Goal: Task Accomplishment & Management: Manage account settings

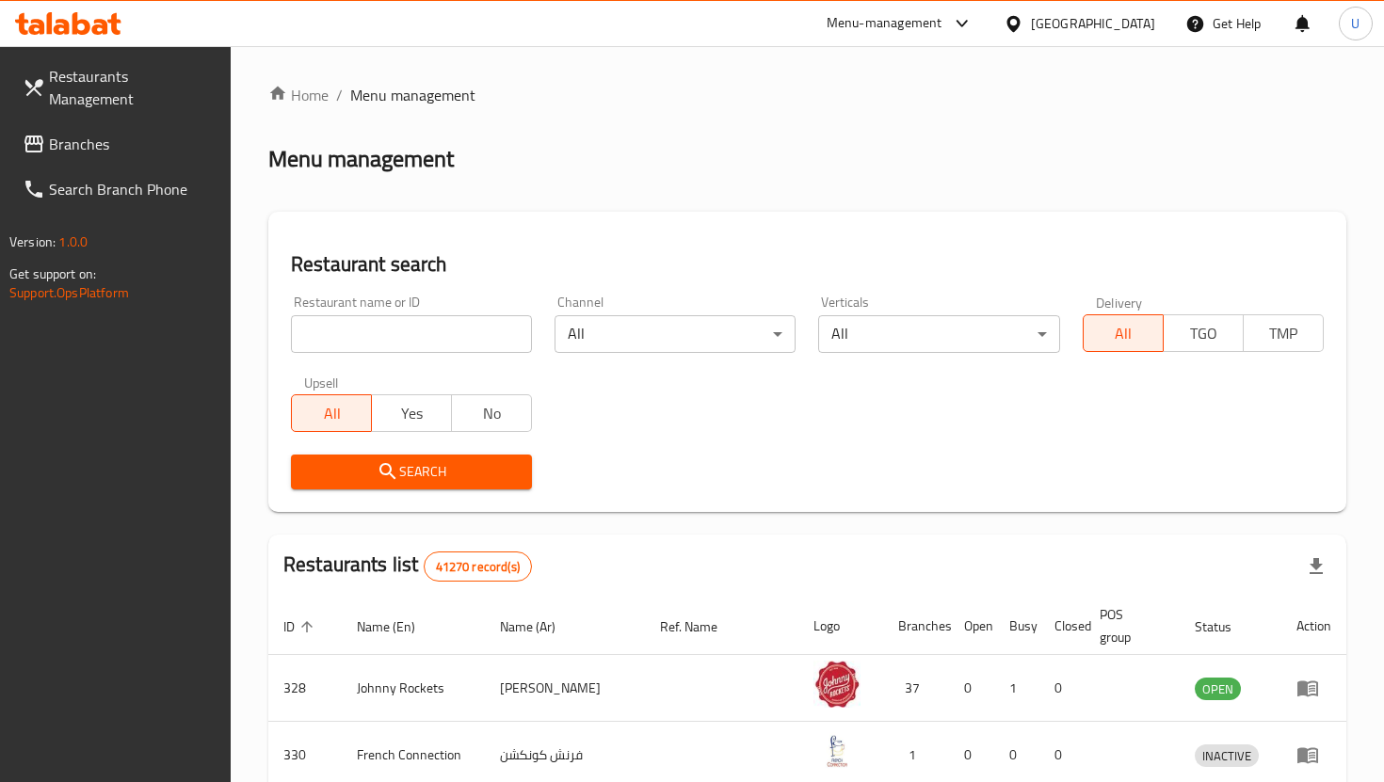
click at [415, 331] on input "search" at bounding box center [411, 334] width 241 height 38
type input "n"
click at [491, 328] on input "search" at bounding box center [411, 334] width 241 height 38
type input "[PERSON_NAME]"
click button "Search" at bounding box center [411, 472] width 241 height 35
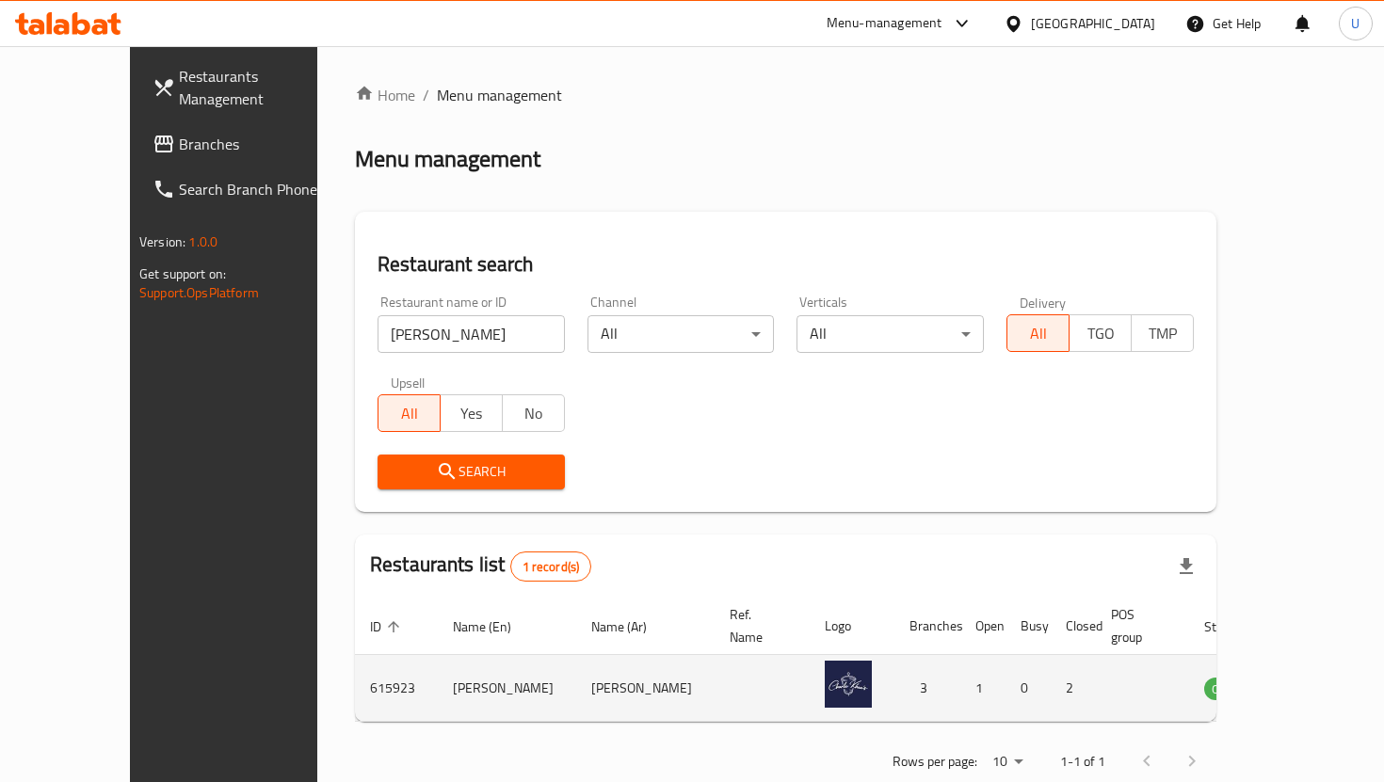
click at [1296, 679] on td "enhanced table" at bounding box center [1320, 688] width 65 height 67
click at [1304, 682] on icon "enhanced table" at bounding box center [1314, 690] width 21 height 16
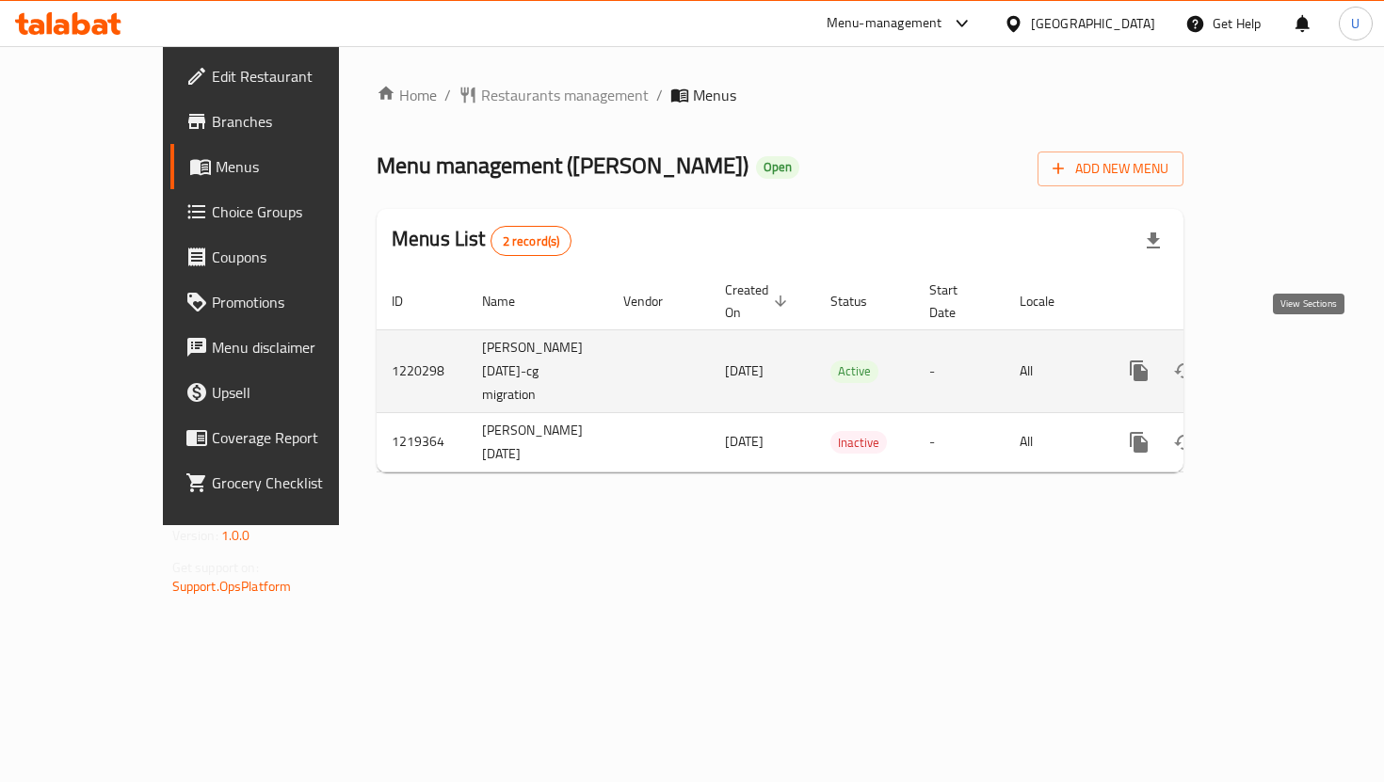
click at [1286, 360] on icon "enhanced table" at bounding box center [1274, 371] width 23 height 23
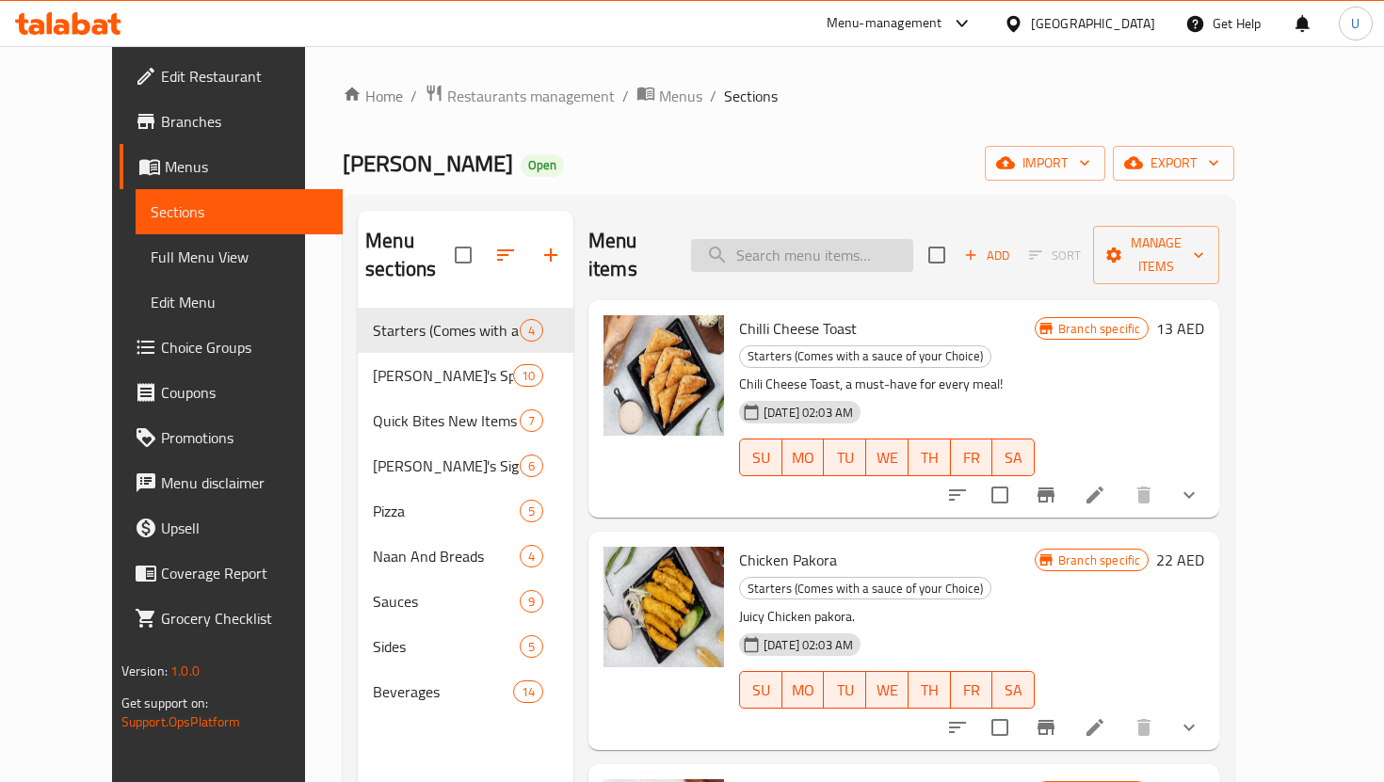
click at [754, 249] on input "search" at bounding box center [802, 255] width 222 height 33
type input "k"
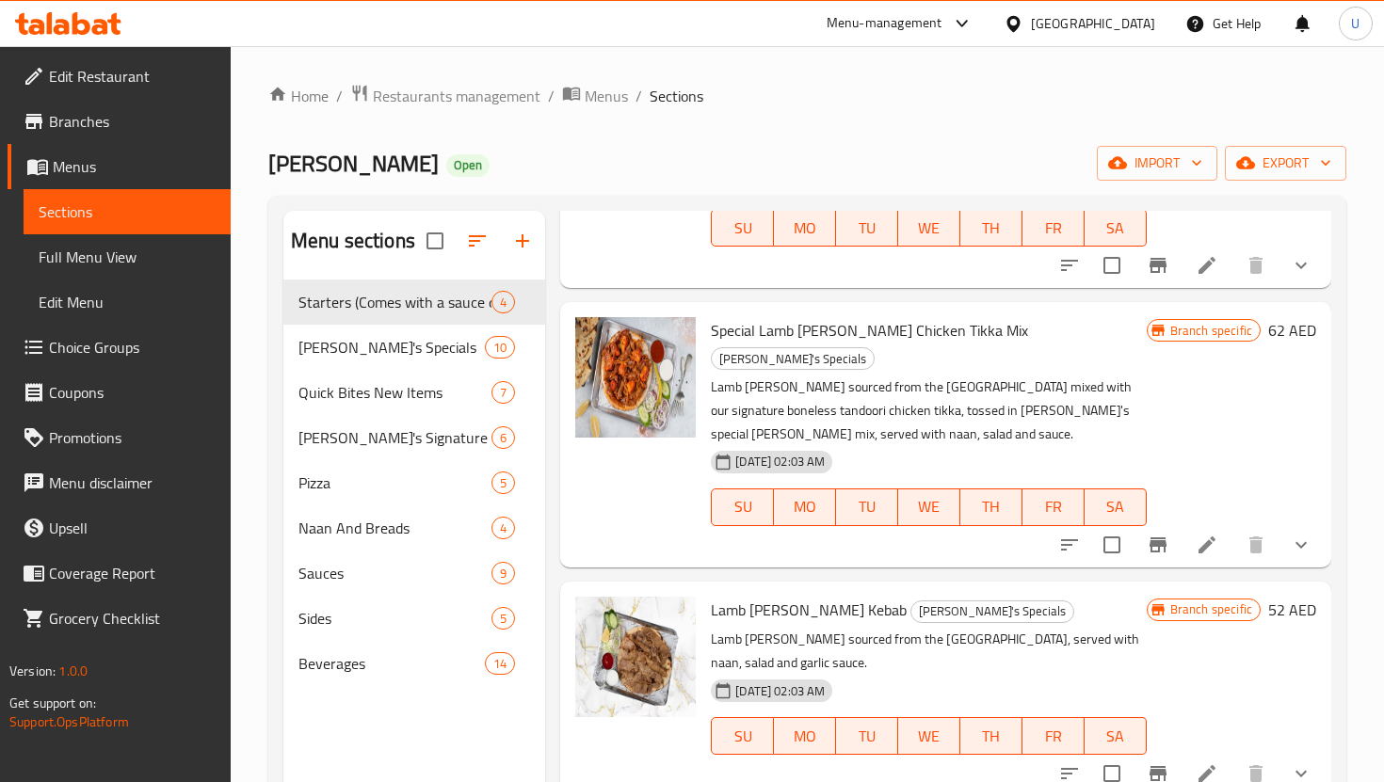
scroll to position [823, 0]
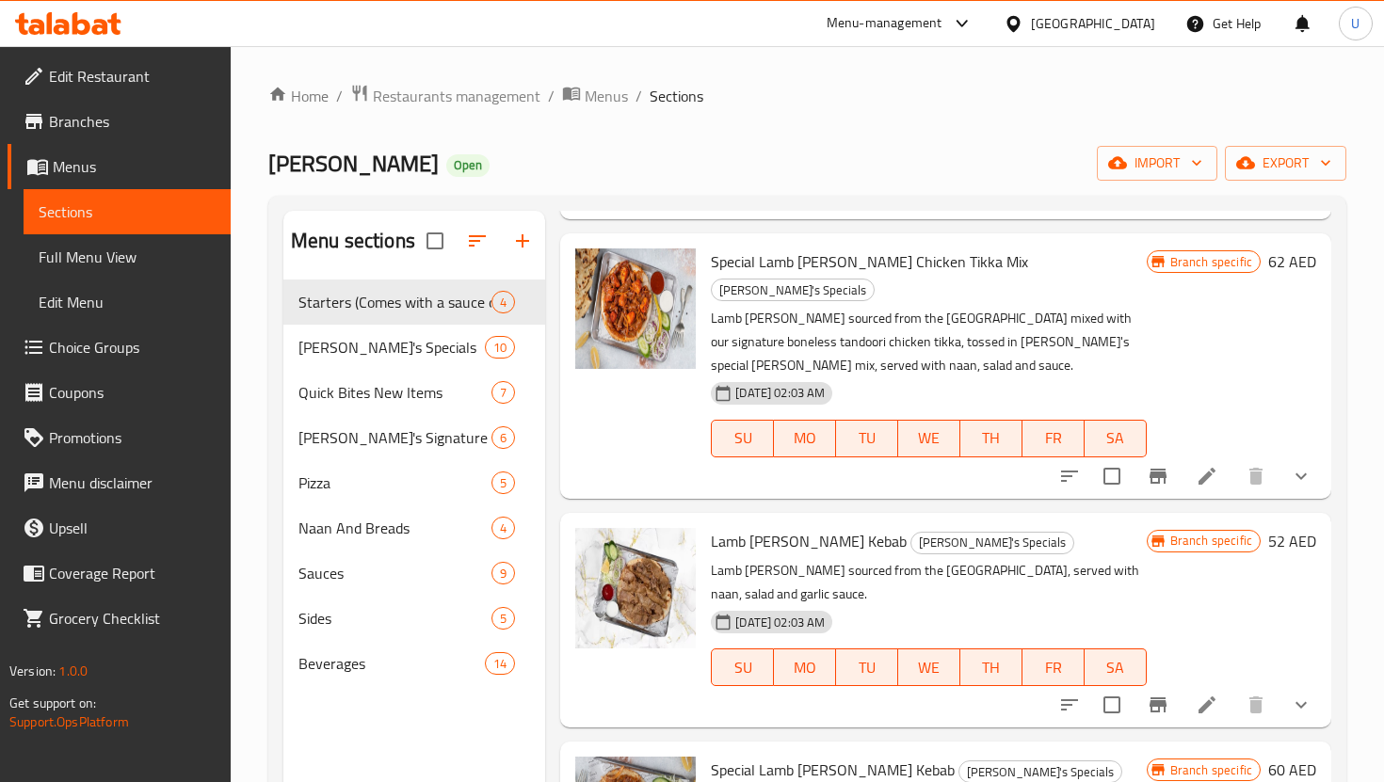
type input "[PERSON_NAME]"
click at [1213, 694] on icon at bounding box center [1207, 705] width 23 height 23
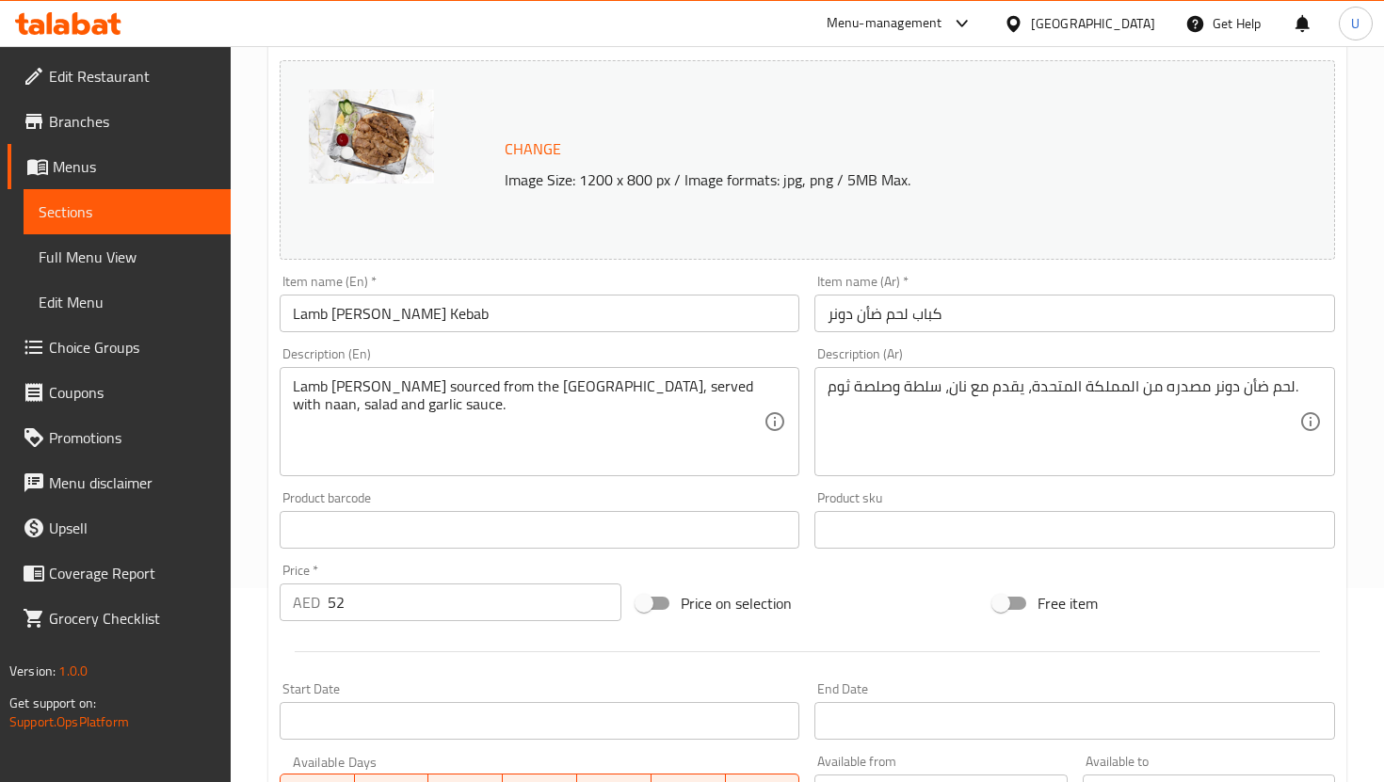
scroll to position [587, 0]
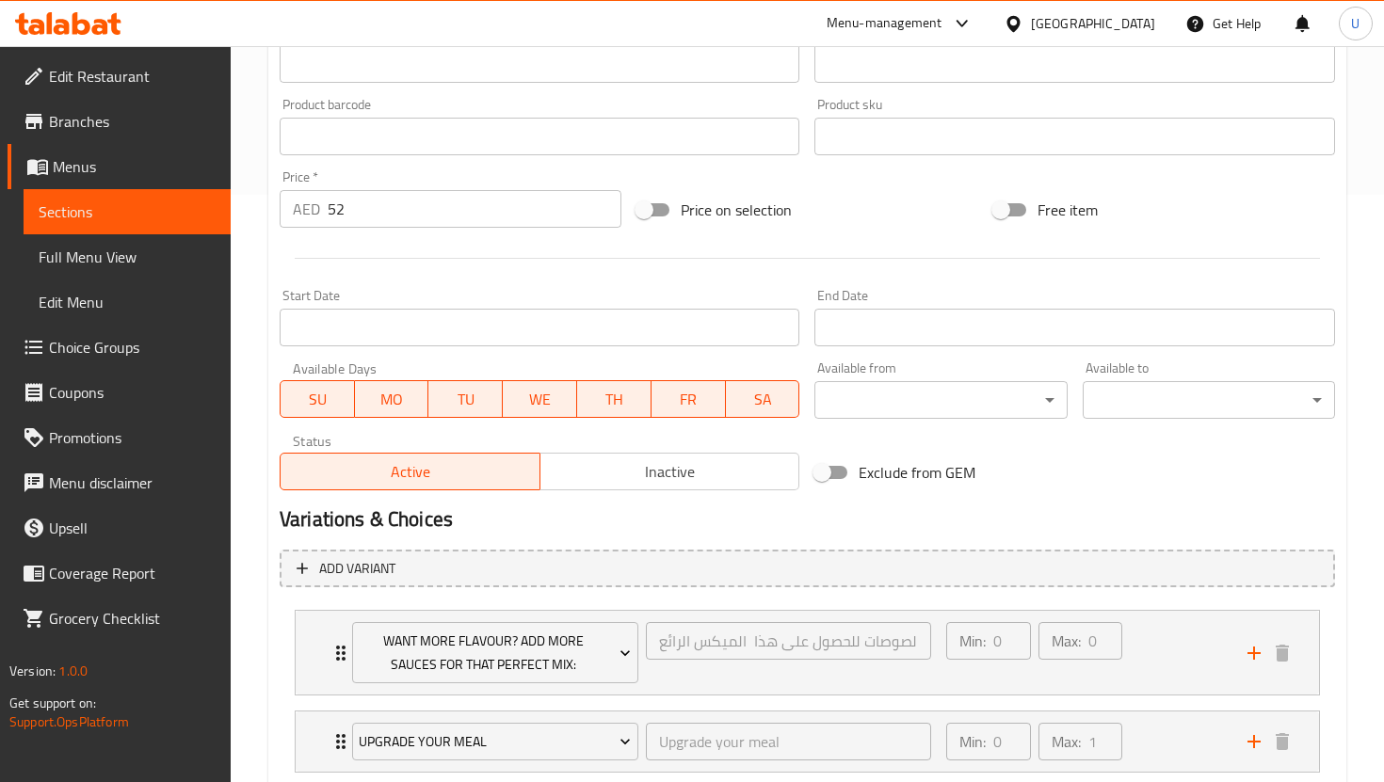
click at [427, 229] on div "Price   * AED 52 Price *" at bounding box center [450, 199] width 357 height 72
click at [426, 218] on input "52" at bounding box center [475, 209] width 294 height 38
type input "5"
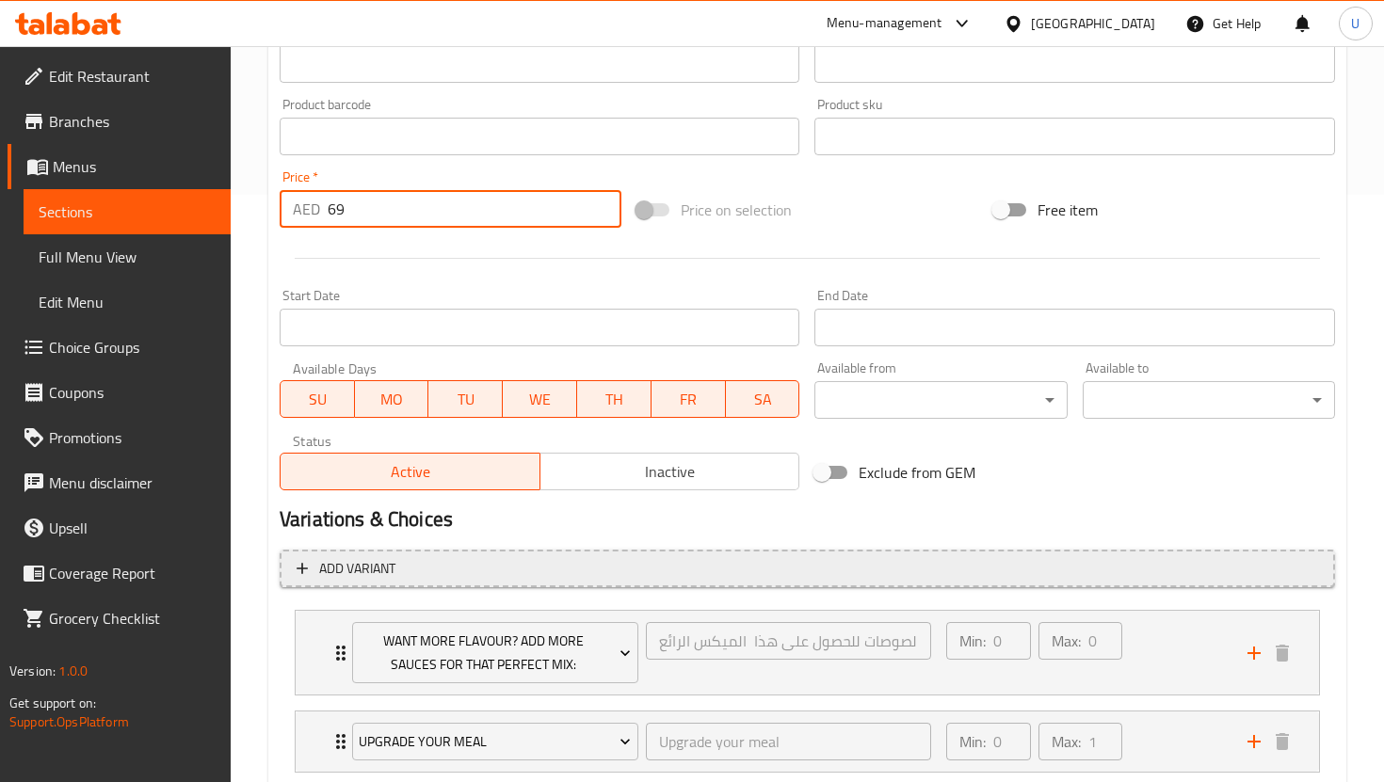
scroll to position [784, 0]
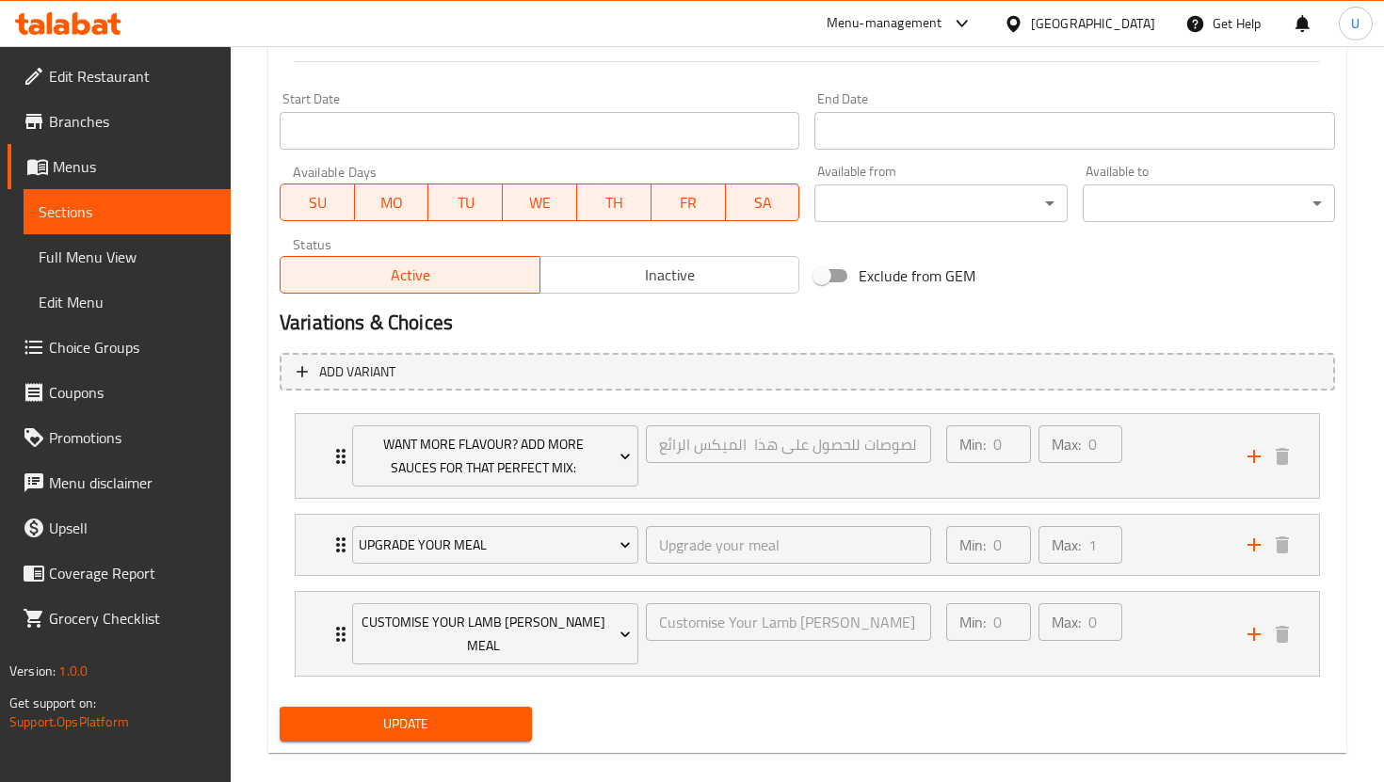
type input "69"
click at [464, 713] on span "Update" at bounding box center [406, 725] width 222 height 24
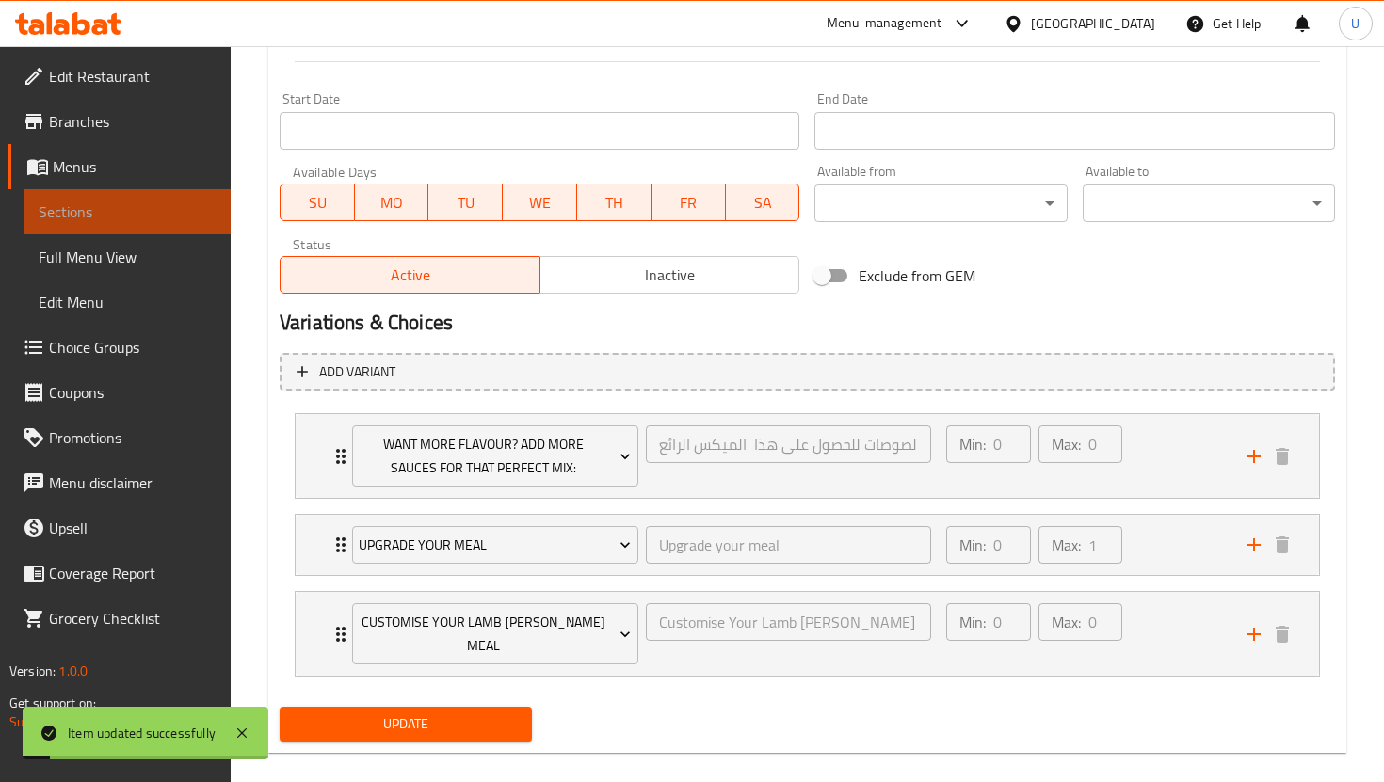
click at [170, 206] on span "Sections" at bounding box center [127, 212] width 177 height 23
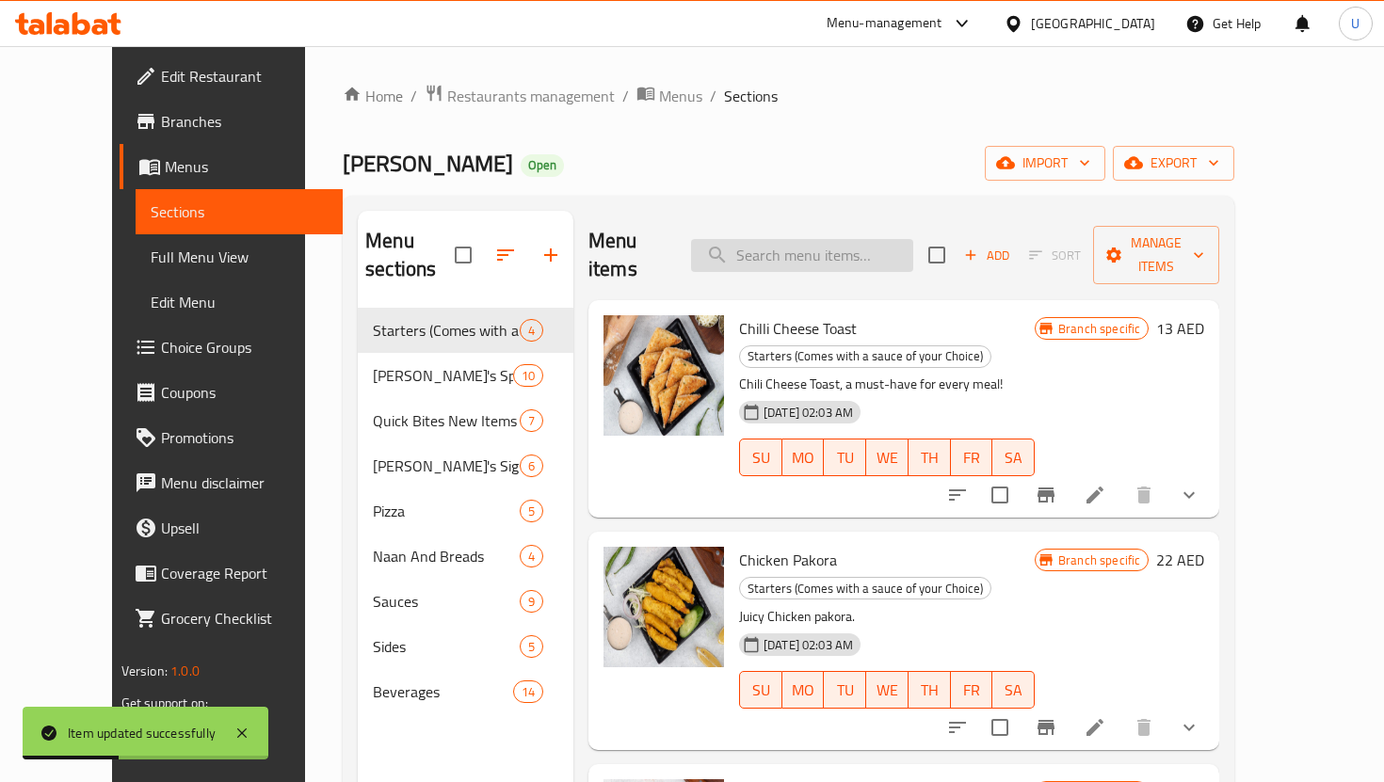
click at [804, 239] on input "search" at bounding box center [802, 255] width 222 height 33
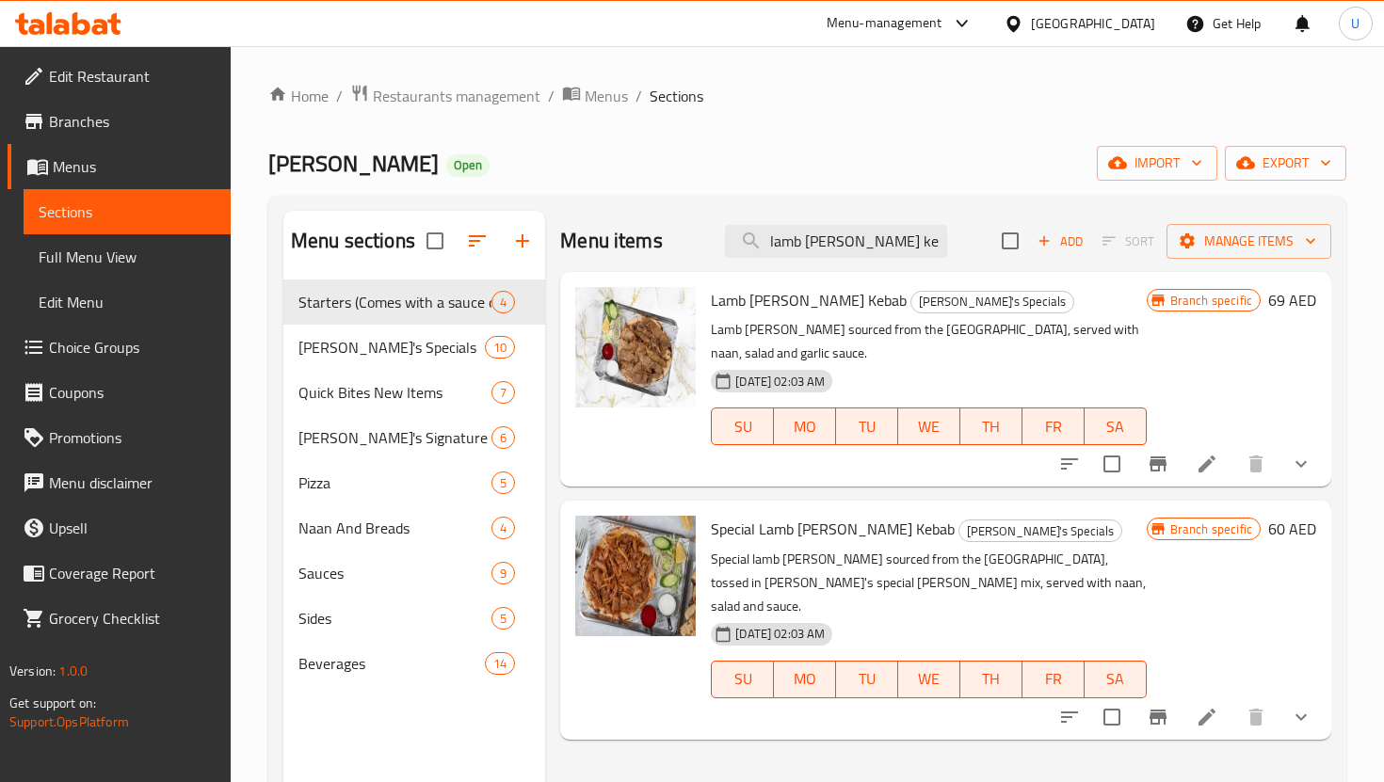
type input "lamb [PERSON_NAME] keb"
click at [105, 218] on span "Sections" at bounding box center [127, 212] width 177 height 23
